Goal: Transaction & Acquisition: Purchase product/service

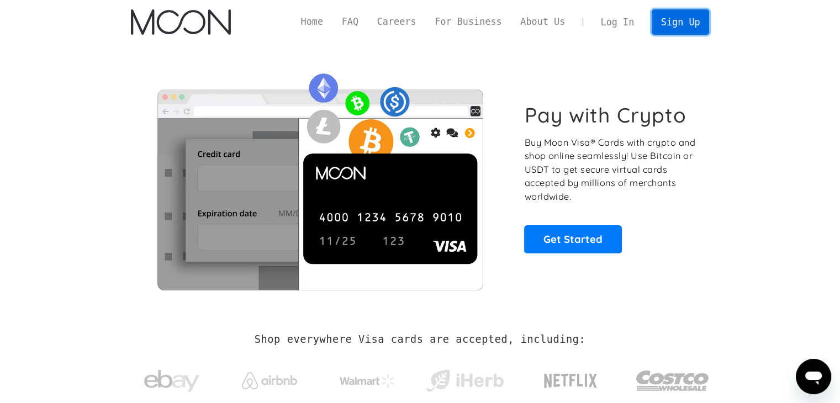
click at [693, 24] on link "Sign Up" at bounding box center [680, 21] width 57 height 25
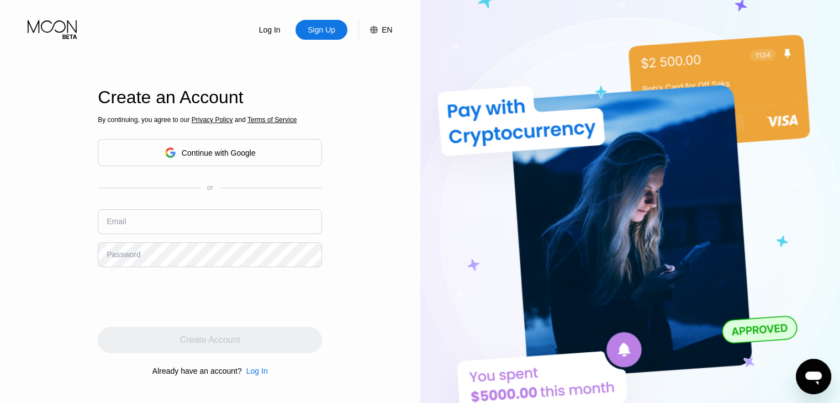
click at [187, 153] on div "Continue with Google" at bounding box center [219, 153] width 74 height 9
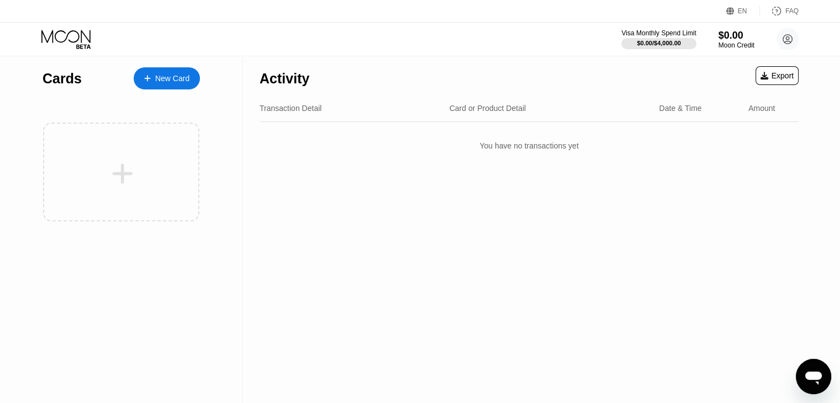
click at [159, 86] on div "New Card" at bounding box center [167, 78] width 66 height 22
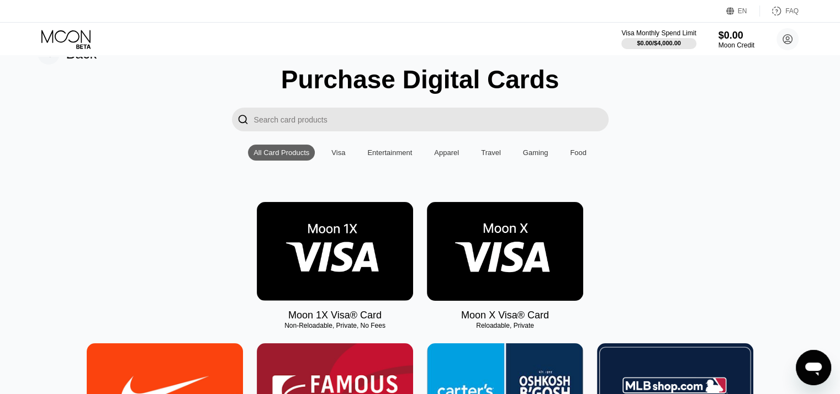
scroll to position [55, 0]
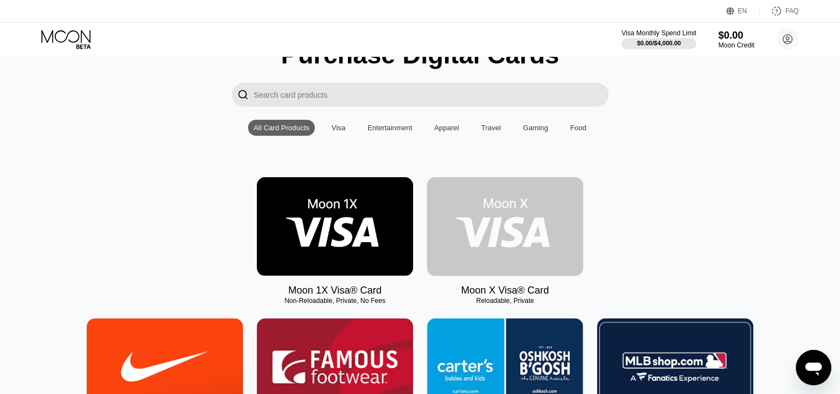
click at [485, 241] on img at bounding box center [505, 226] width 156 height 99
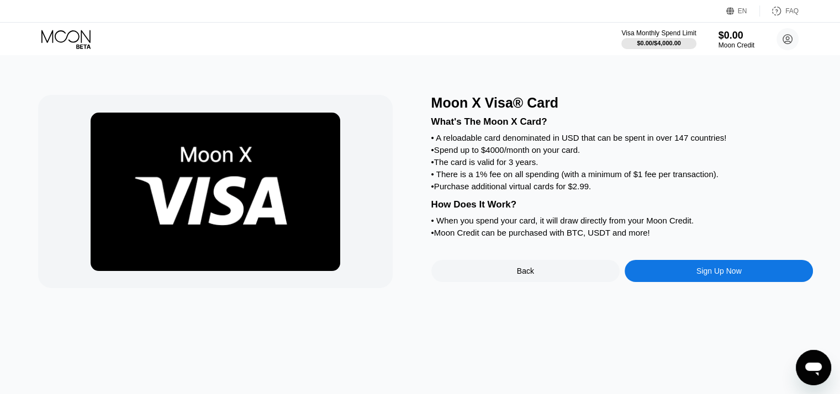
click at [689, 282] on div "Sign Up Now" at bounding box center [719, 271] width 188 height 22
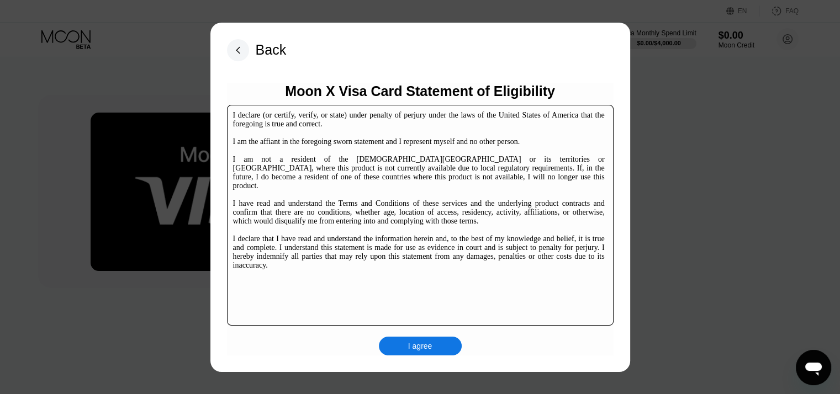
click at [430, 340] on div "I agree" at bounding box center [420, 346] width 83 height 19
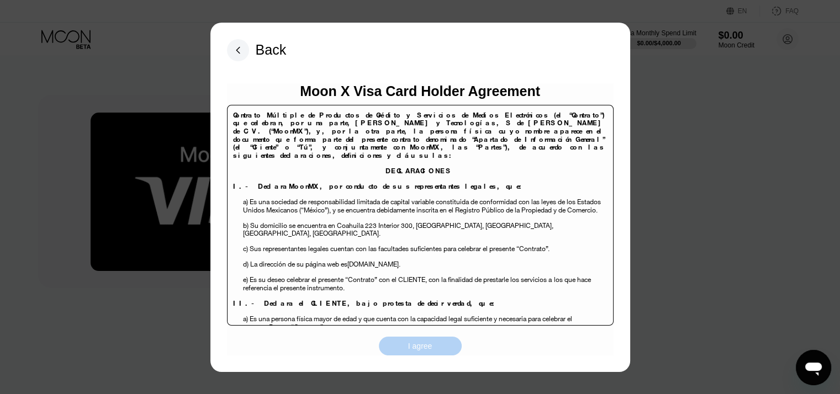
click at [418, 355] on div "I agree" at bounding box center [420, 346] width 83 height 19
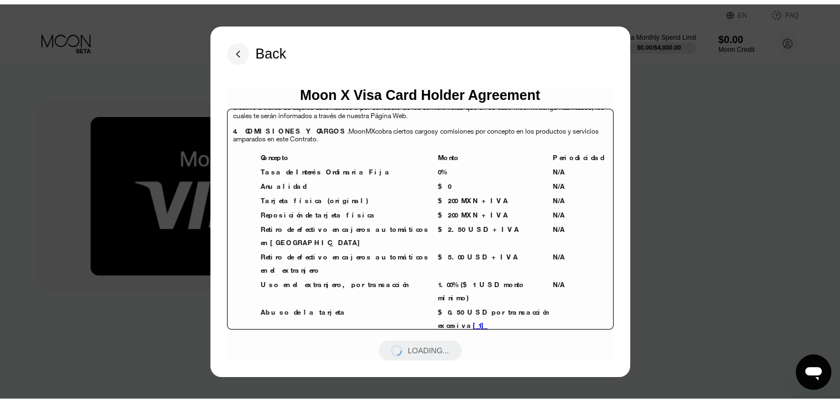
scroll to position [2320, 0]
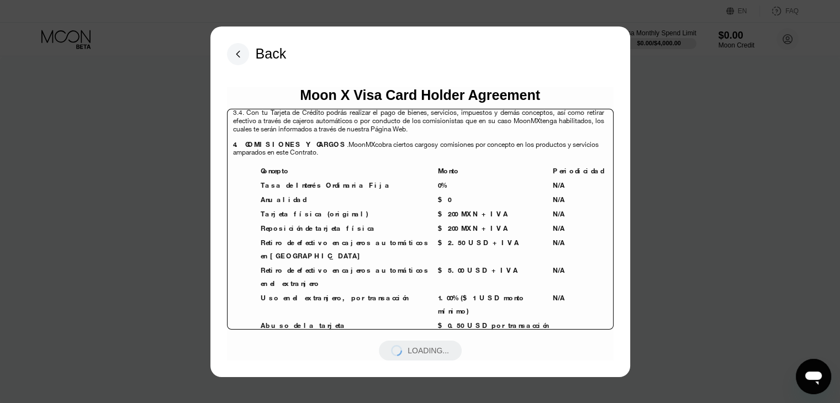
scroll to position [2485, 0]
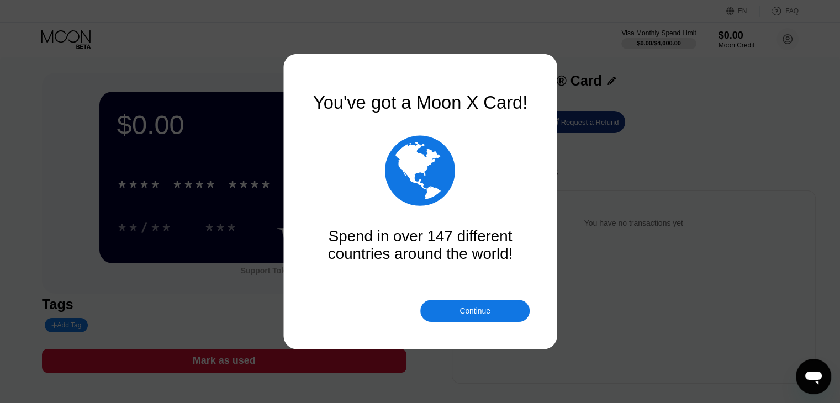
click at [312, 192] on div "You've got a Moon X Card!  Spend in over 147 different countries around the wo…" at bounding box center [420, 201] width 840 height 403
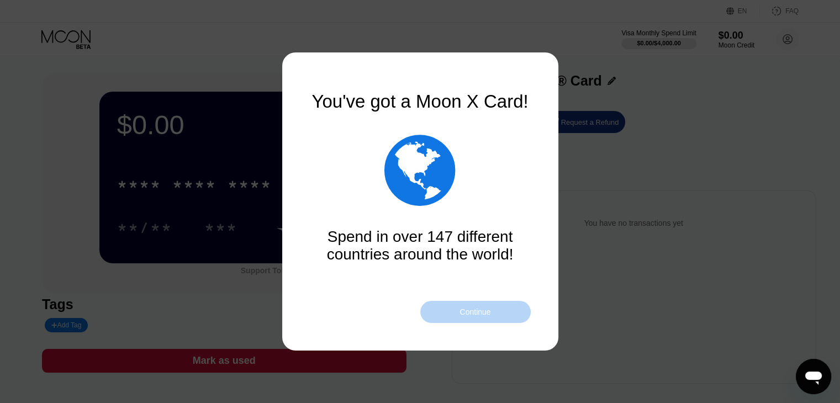
click at [477, 312] on div "Continue" at bounding box center [474, 312] width 31 height 9
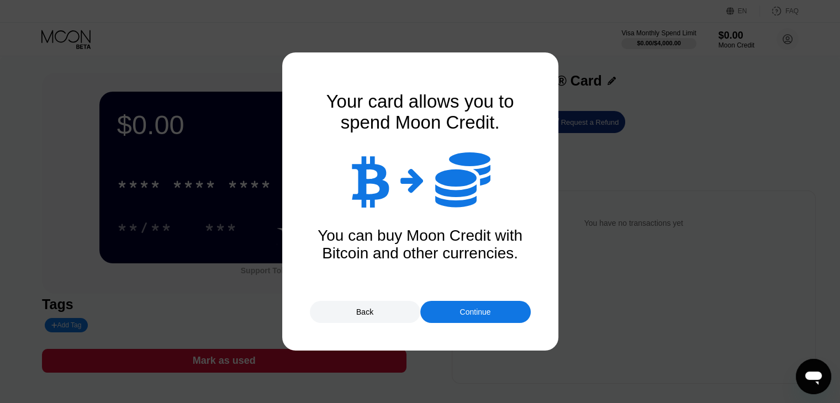
click at [455, 309] on div "Continue" at bounding box center [475, 312] width 110 height 22
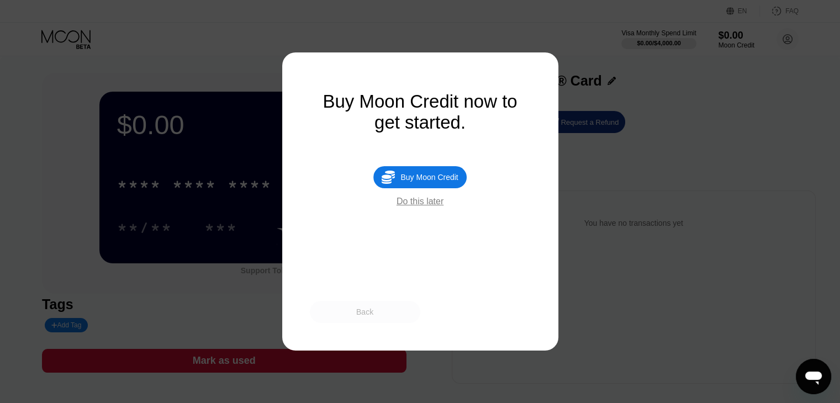
click at [367, 318] on div "Back" at bounding box center [365, 312] width 110 height 22
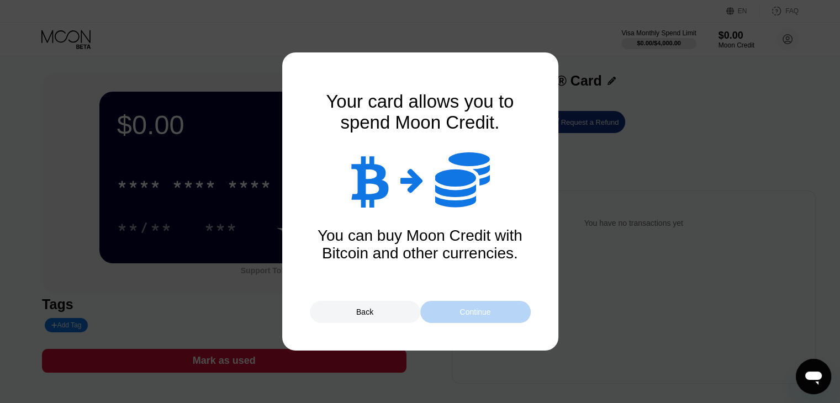
click at [516, 319] on div "Continue" at bounding box center [475, 312] width 110 height 22
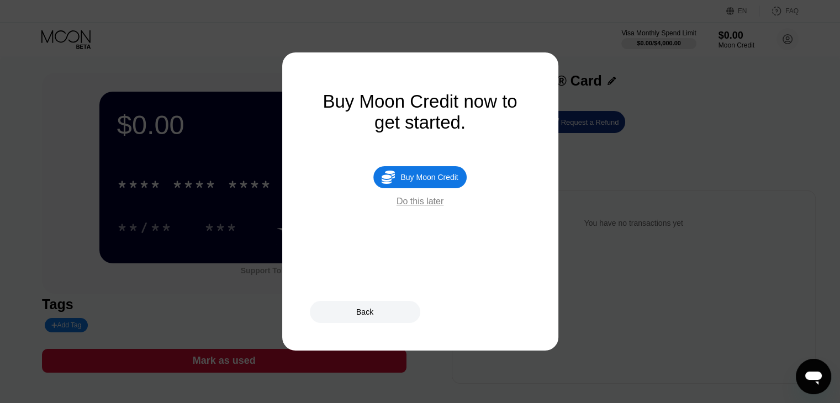
click at [431, 207] on div "Do this later" at bounding box center [420, 202] width 47 height 10
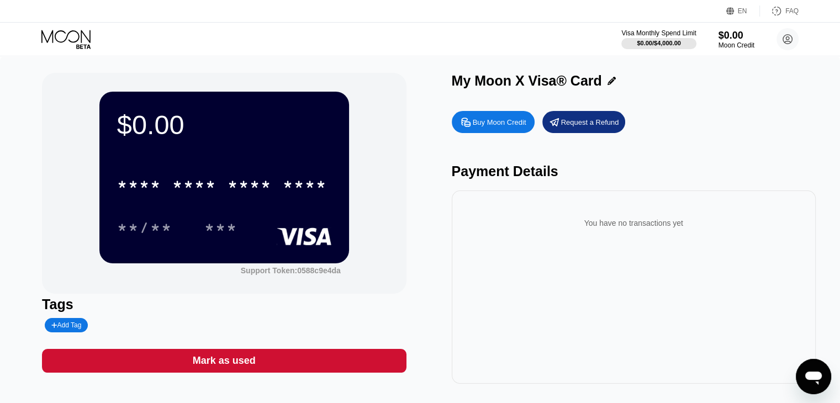
click at [294, 200] on div "* * * * * * * * * * * * ****" at bounding box center [224, 181] width 214 height 38
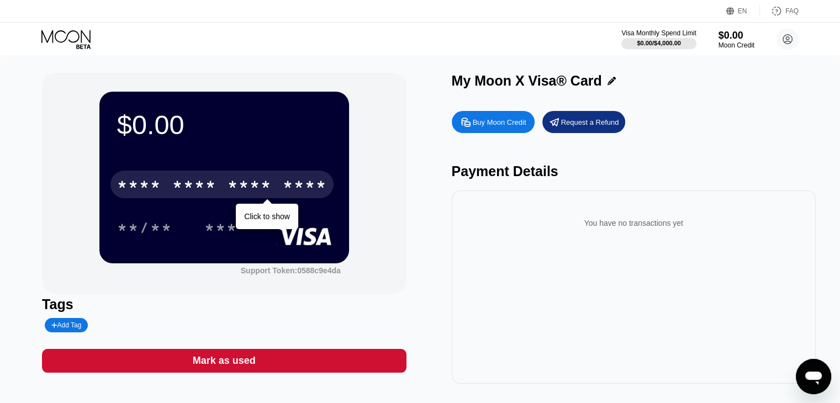
click at [295, 195] on div "****" at bounding box center [305, 186] width 44 height 18
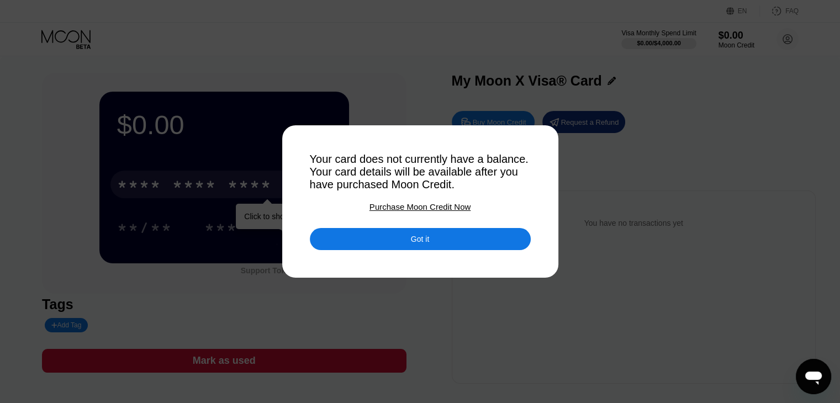
click at [434, 241] on div "Got it" at bounding box center [420, 239] width 221 height 22
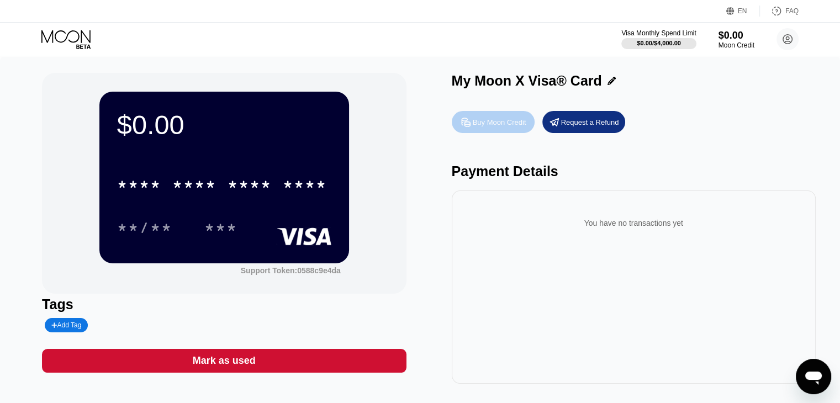
click at [499, 127] on div "Buy Moon Credit" at bounding box center [500, 122] width 54 height 9
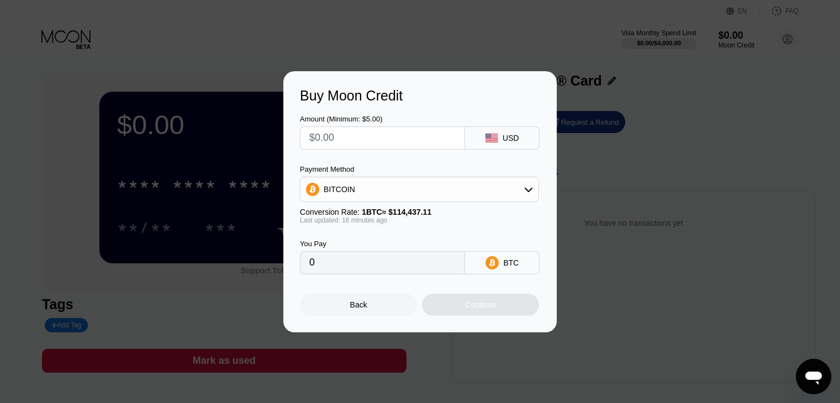
click at [392, 140] on input "text" at bounding box center [382, 138] width 146 height 22
type input "$11"
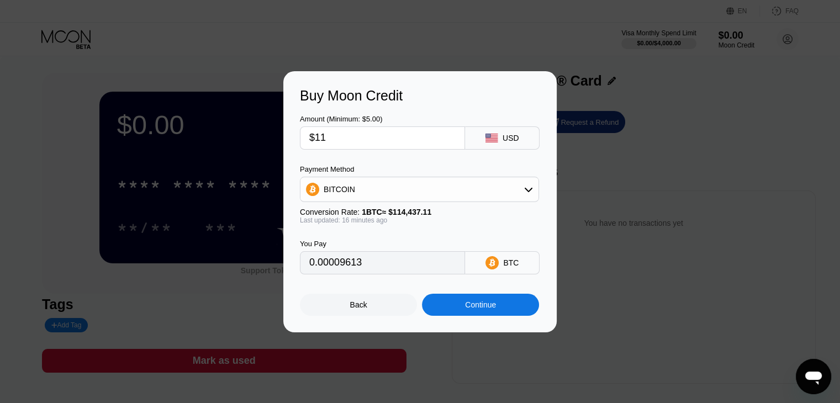
type input "0.00009608"
type input "$11"
click at [476, 309] on div "Continue" at bounding box center [480, 304] width 31 height 9
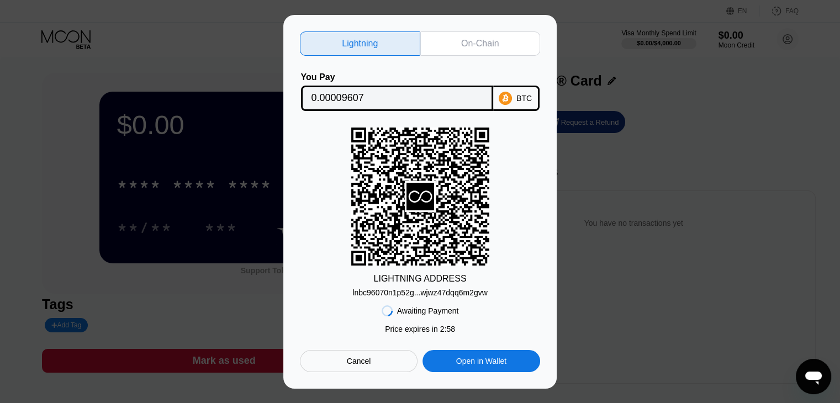
click at [496, 42] on div "On-Chain" at bounding box center [480, 43] width 38 height 11
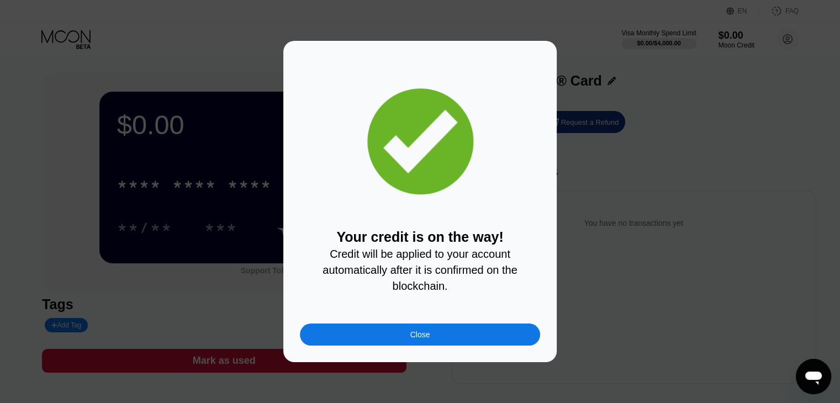
click at [380, 336] on div "Close" at bounding box center [420, 335] width 240 height 22
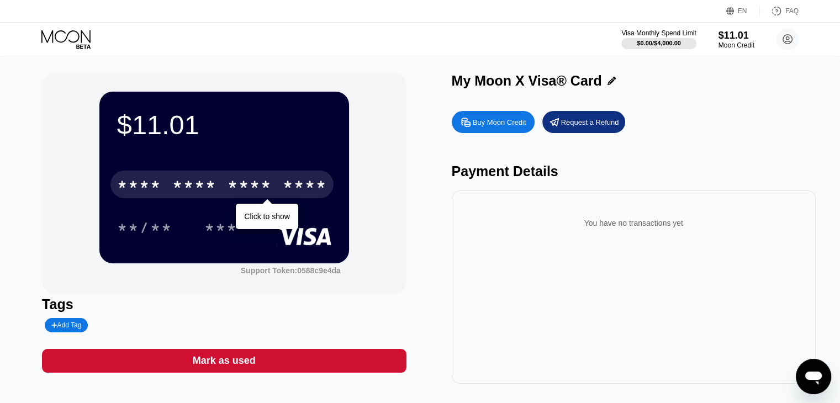
click at [271, 187] on div "* * * *" at bounding box center [250, 186] width 44 height 18
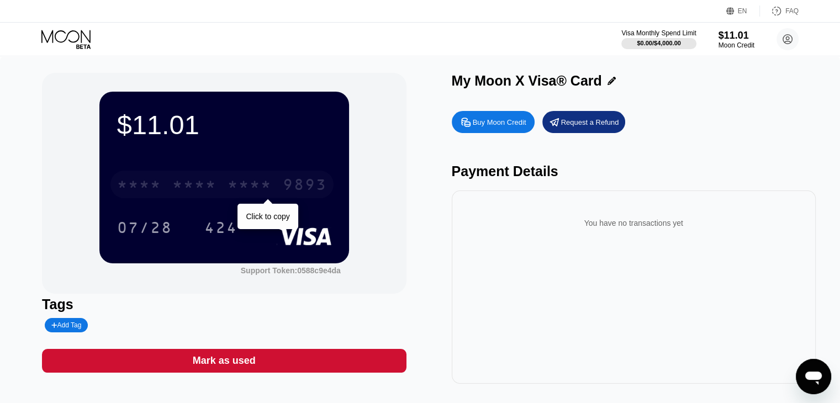
click at [256, 186] on div "* * * *" at bounding box center [250, 186] width 44 height 18
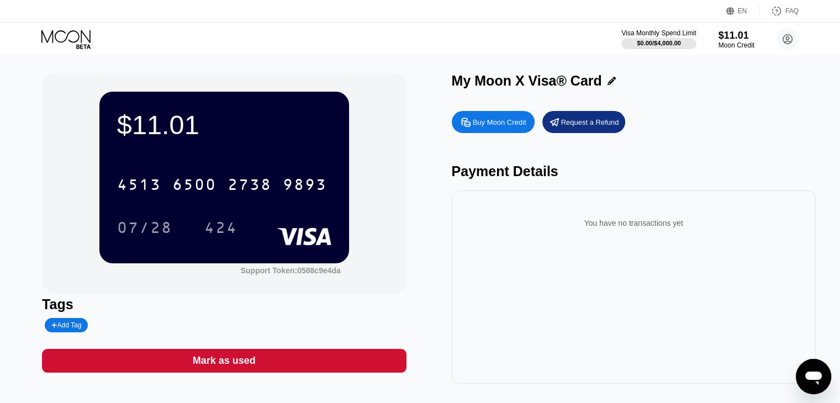
drag, startPoint x: 784, startPoint y: 123, endPoint x: 620, endPoint y: 144, distance: 165.4
click at [782, 123] on div "Buy Moon Credit Request a Refund" at bounding box center [634, 122] width 364 height 22
click at [118, 228] on div "07/28" at bounding box center [144, 229] width 55 height 18
